Goal: Check status

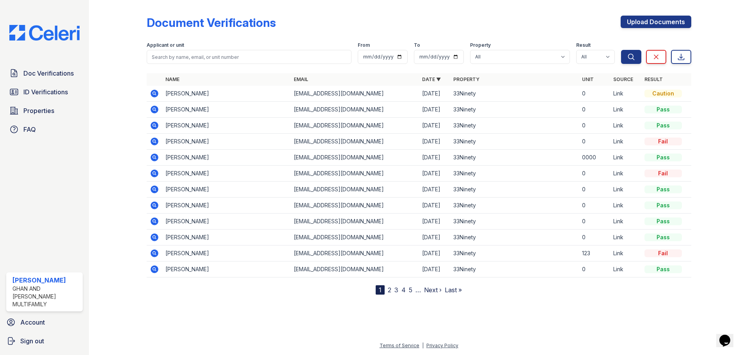
click at [153, 94] on icon at bounding box center [154, 93] width 9 height 9
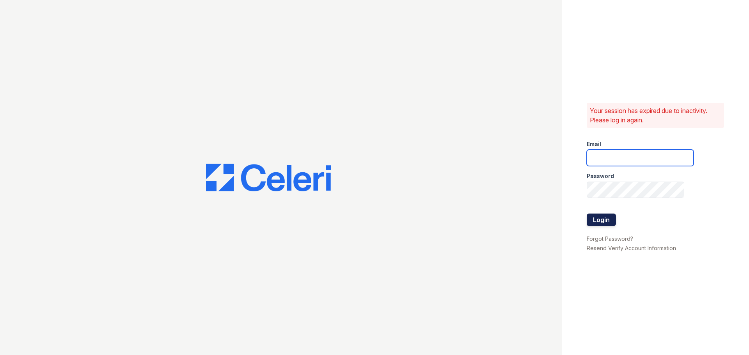
type input "33ninety.leasing2@ghancooper.com"
click at [596, 218] on button "Login" at bounding box center [601, 220] width 29 height 12
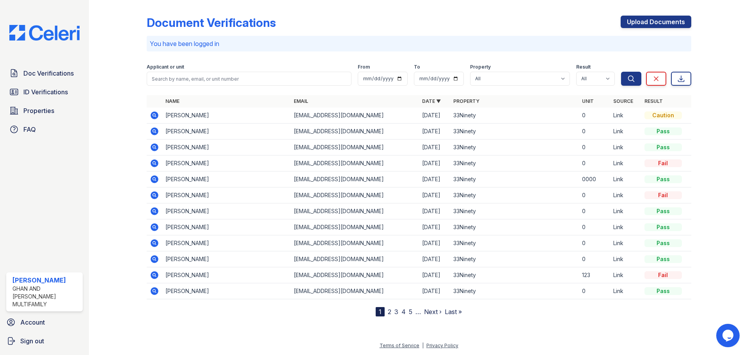
click at [153, 115] on icon at bounding box center [154, 115] width 9 height 9
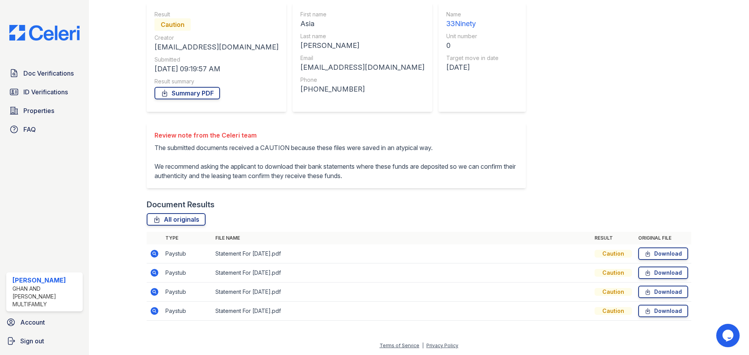
scroll to position [88, 0]
click at [155, 309] on icon at bounding box center [155, 311] width 8 height 8
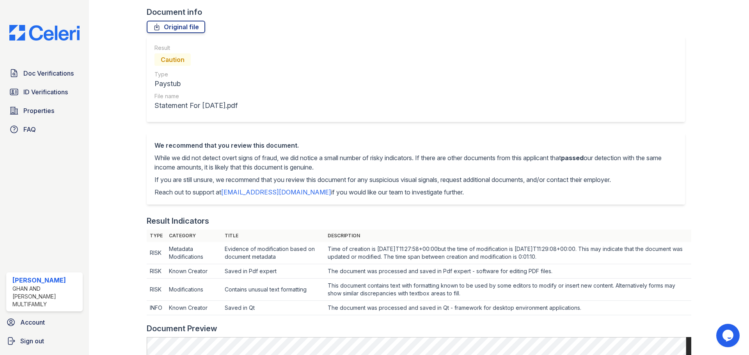
scroll to position [25, 0]
